Goal: Information Seeking & Learning: Learn about a topic

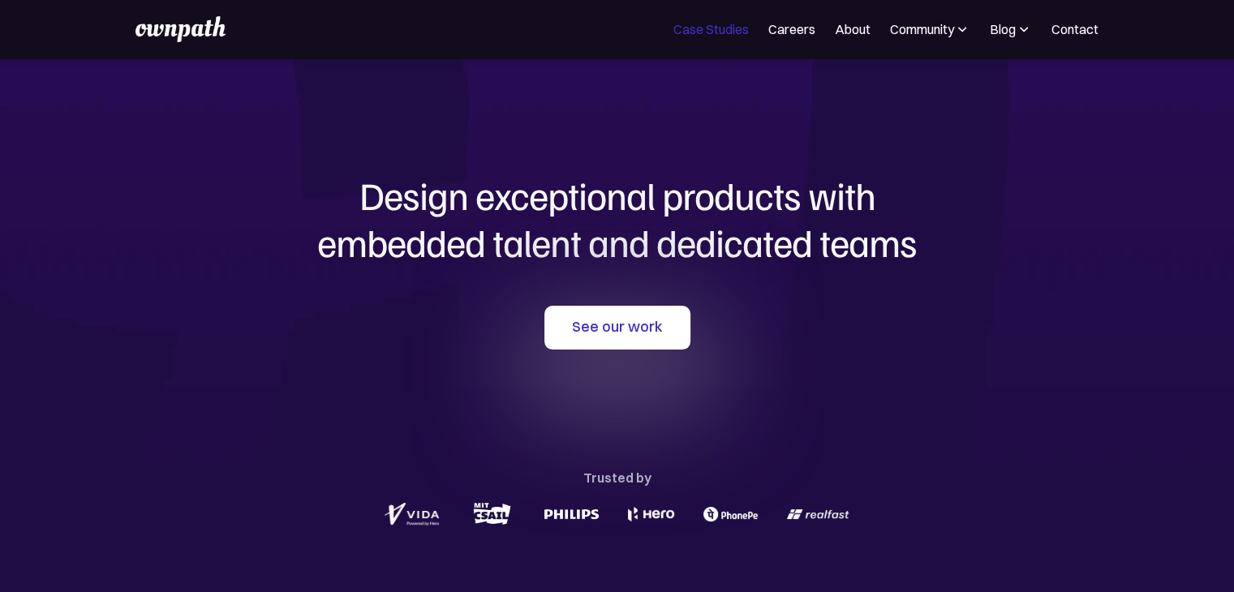
click at [724, 28] on link "Case Studies" at bounding box center [710, 28] width 75 height 19
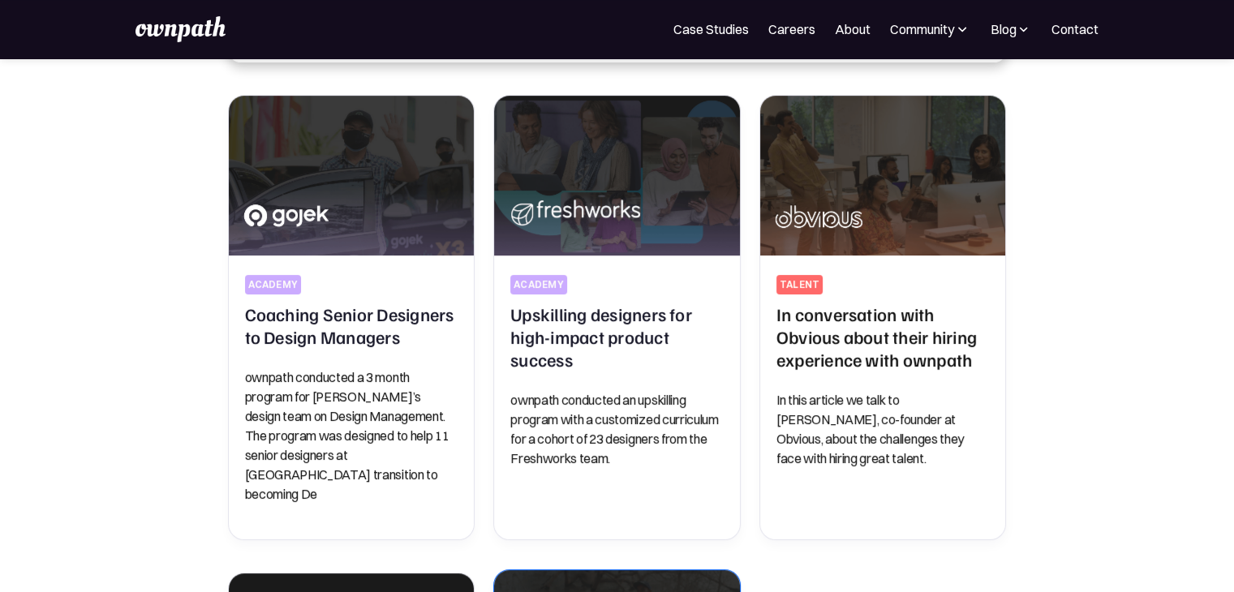
scroll to position [325, 0]
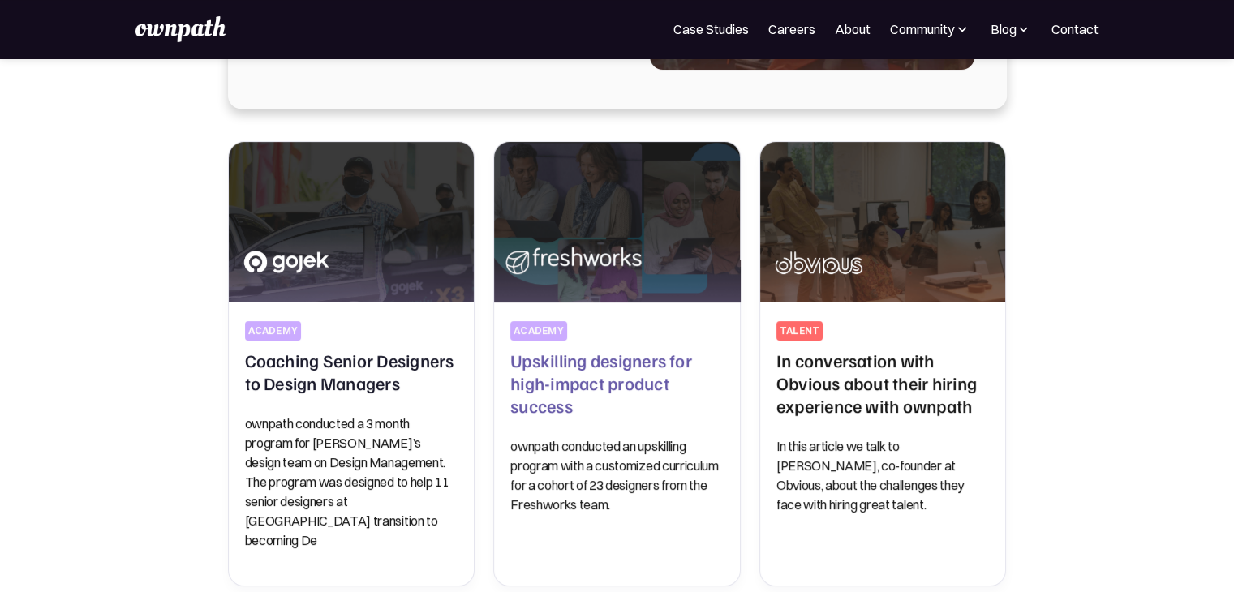
click at [571, 382] on h2 "Upskilling designers for high-impact product success" at bounding box center [616, 383] width 213 height 68
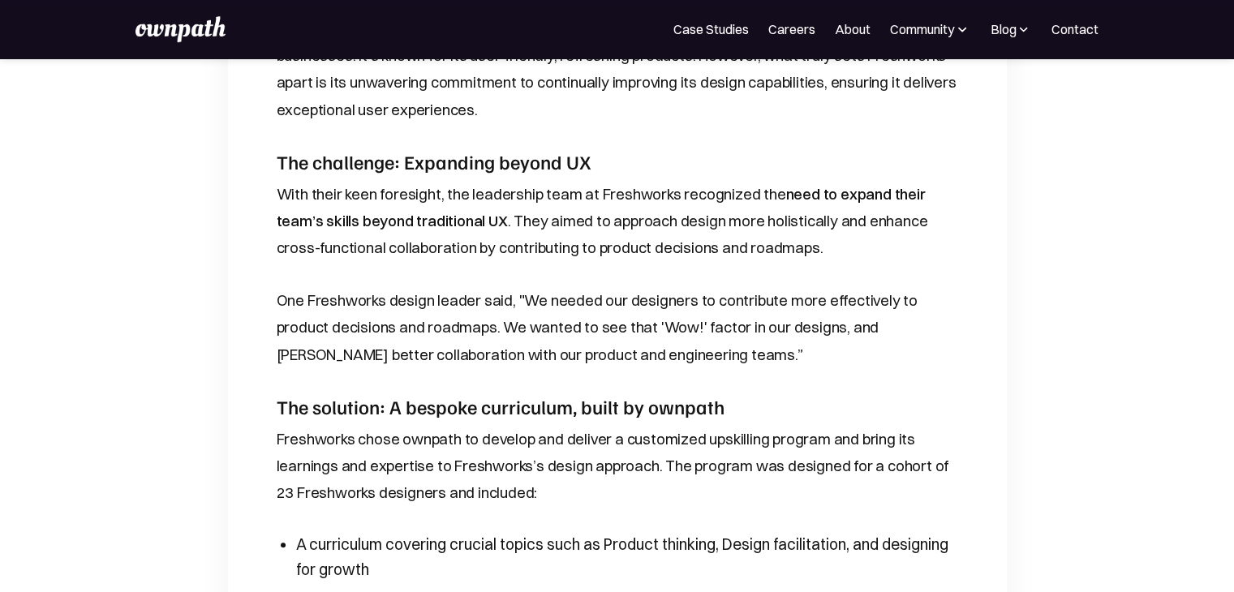
scroll to position [1217, 0]
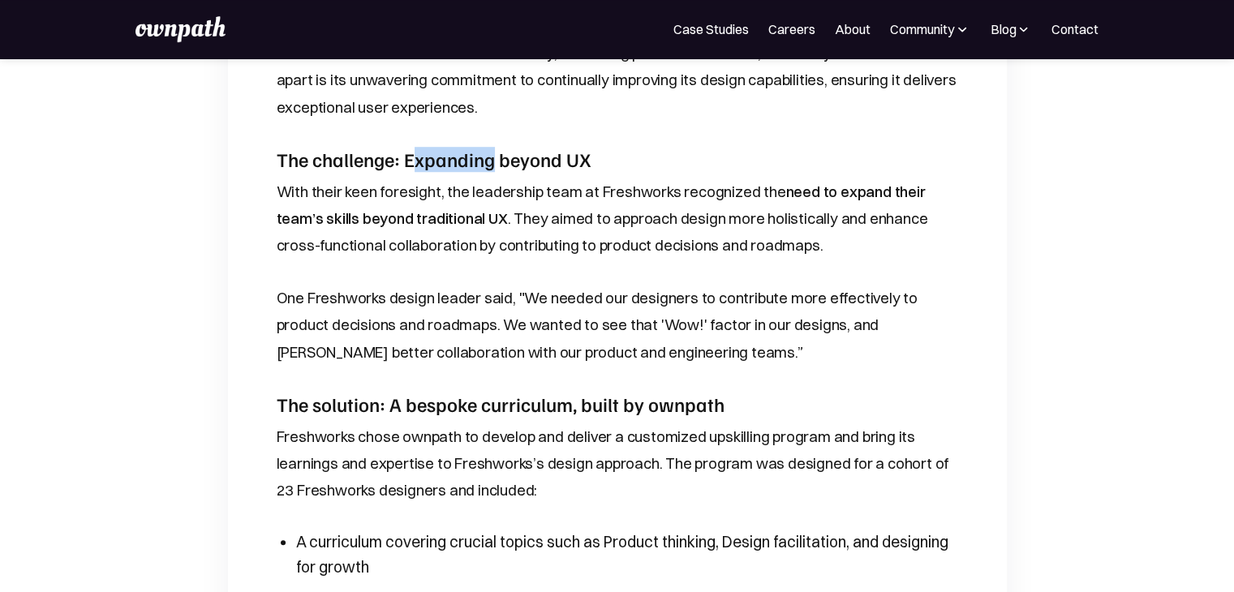
drag, startPoint x: 411, startPoint y: 157, endPoint x: 535, endPoint y: 158, distance: 124.1
click at [508, 158] on strong "The challenge: Expanding beyond UX" at bounding box center [434, 159] width 315 height 24
click at [564, 157] on strong "The challenge: Expanding beyond UX" at bounding box center [434, 159] width 315 height 24
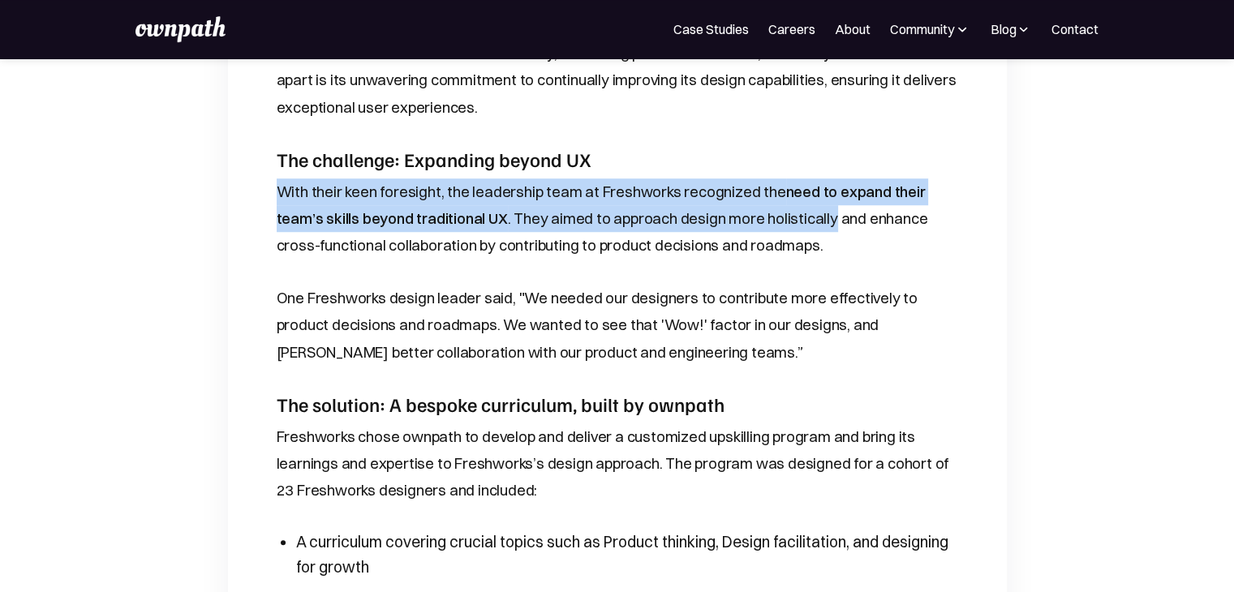
drag, startPoint x: 269, startPoint y: 193, endPoint x: 774, endPoint y: 208, distance: 504.8
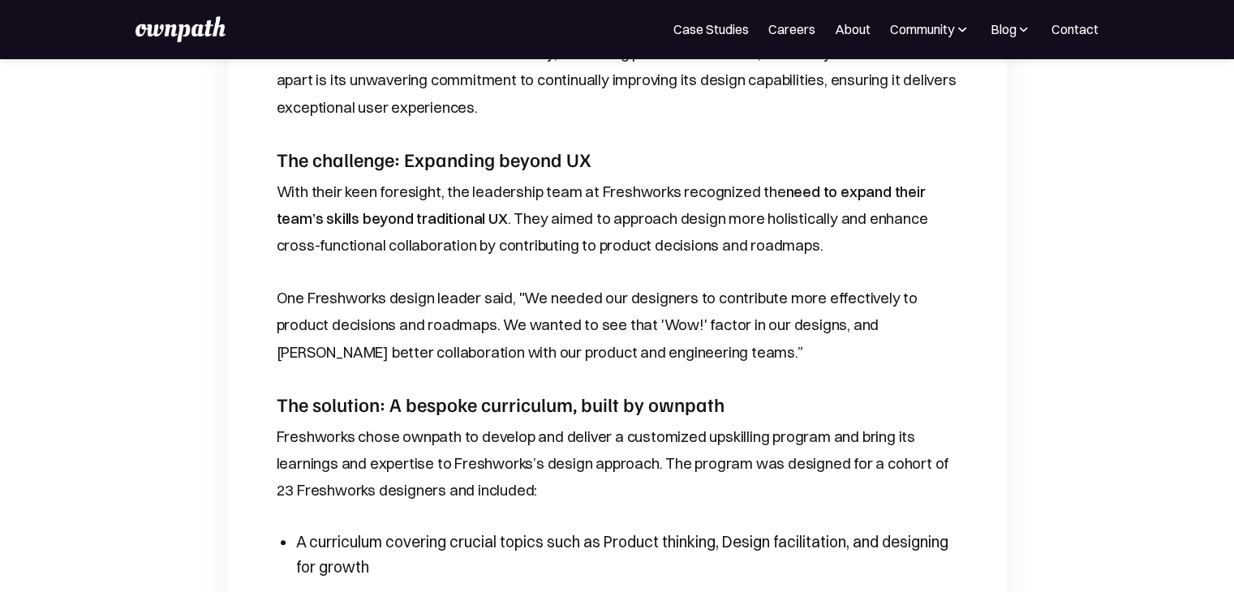
click at [777, 213] on p "With their keen foresight, the leadership team at Freshworks recognized the nee…" at bounding box center [617, 218] width 681 height 80
drag, startPoint x: 422, startPoint y: 345, endPoint x: 581, endPoint y: 348, distance: 159.0
click at [581, 348] on p "One Freshworks design leader said, "We needed our designers to contribute more …" at bounding box center [617, 325] width 681 height 80
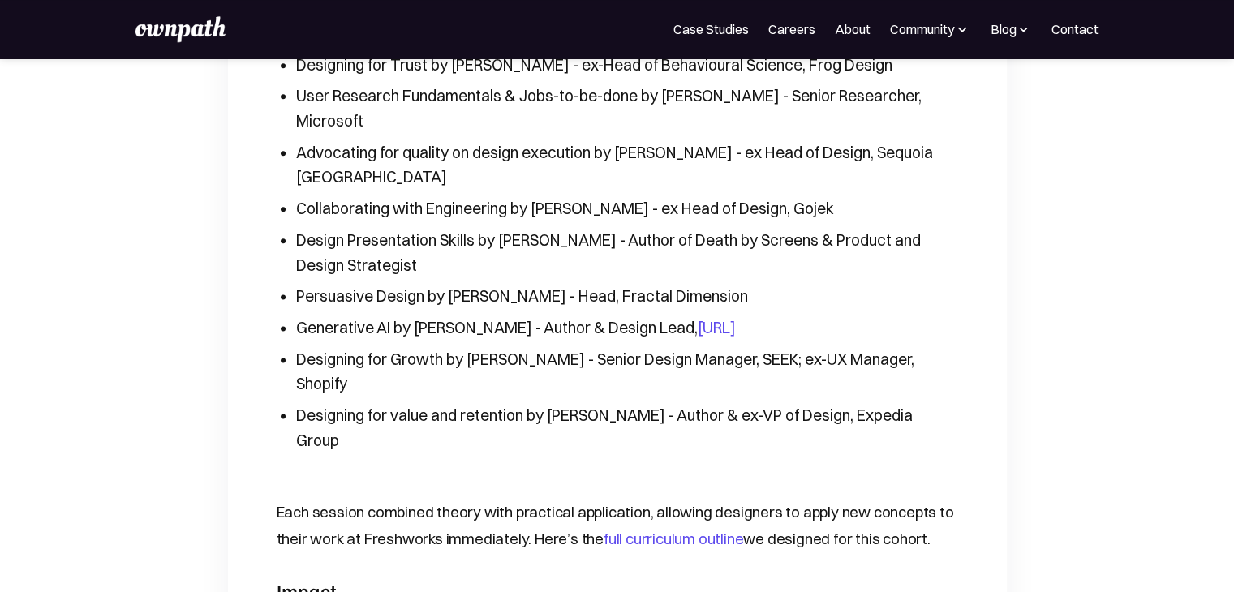
scroll to position [2028, 0]
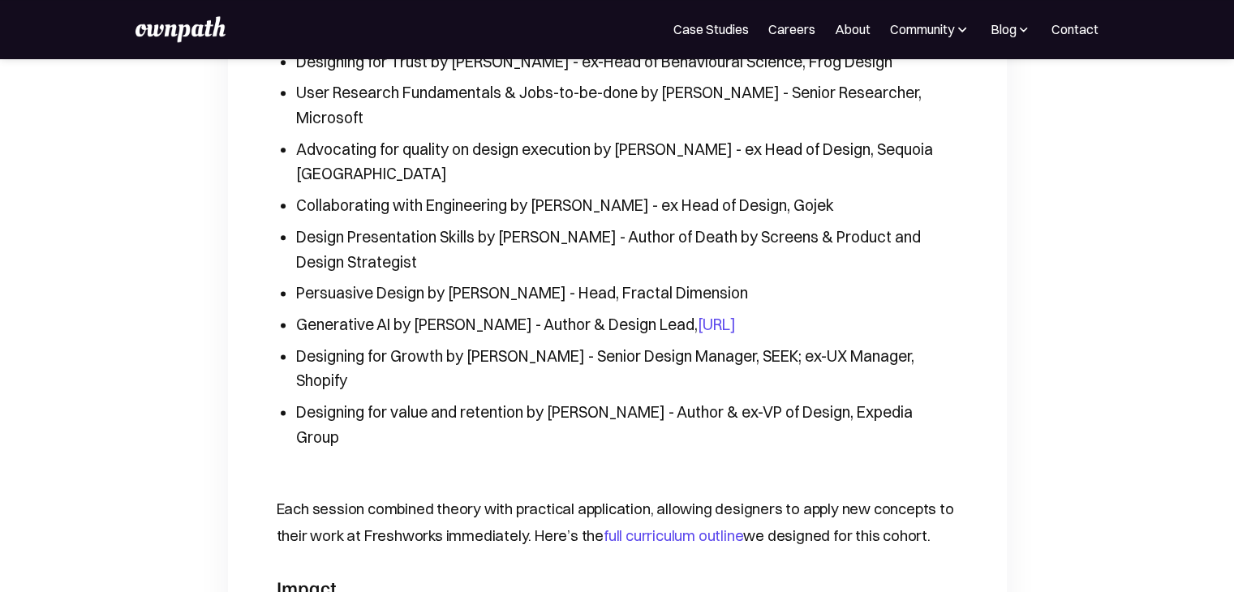
click at [693, 527] on link "full curriculum outline" at bounding box center [674, 536] width 140 height 19
